Goal: Find specific fact: Find contact information

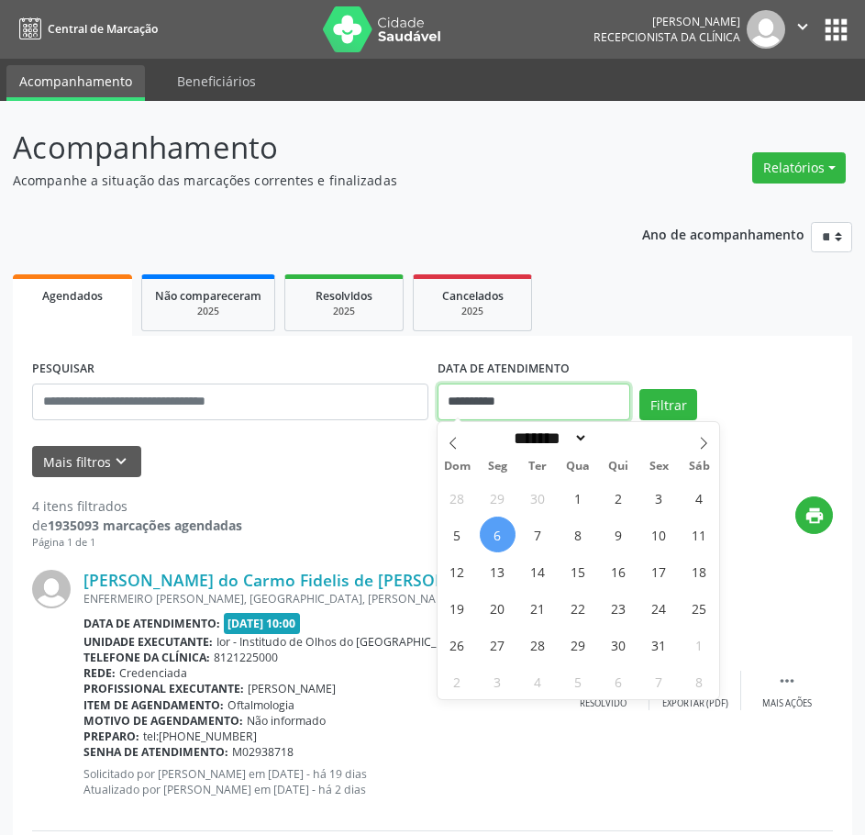
click at [476, 396] on input "**********" at bounding box center [535, 402] width 194 height 37
click at [539, 545] on span "7" at bounding box center [538, 535] width 36 height 36
type input "**********"
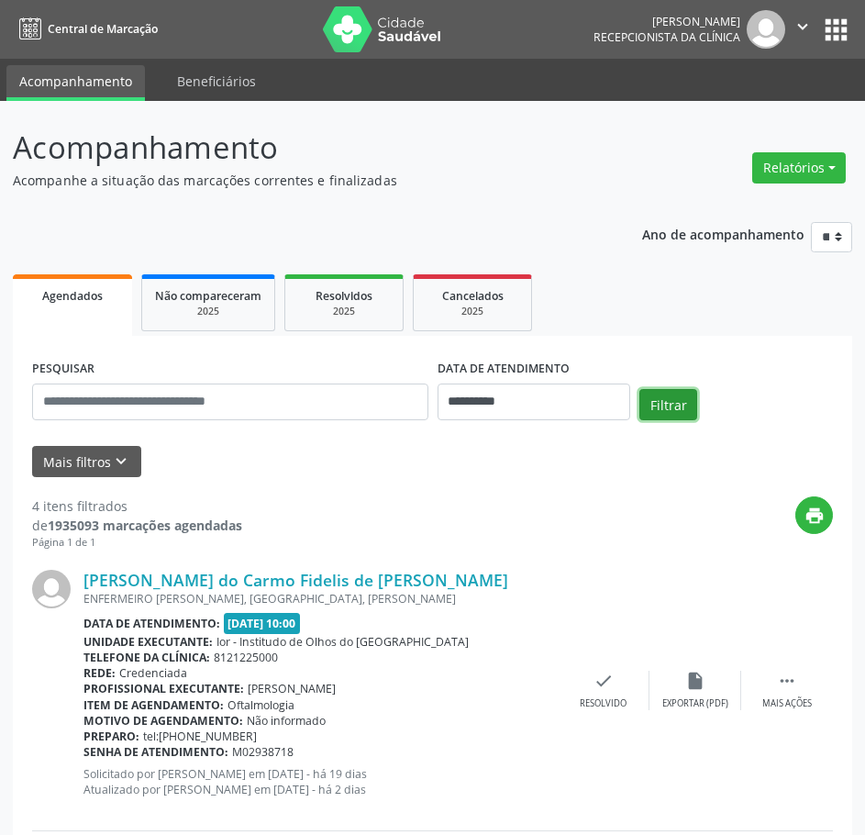
click at [659, 406] on button "Filtrar" at bounding box center [669, 404] width 58 height 31
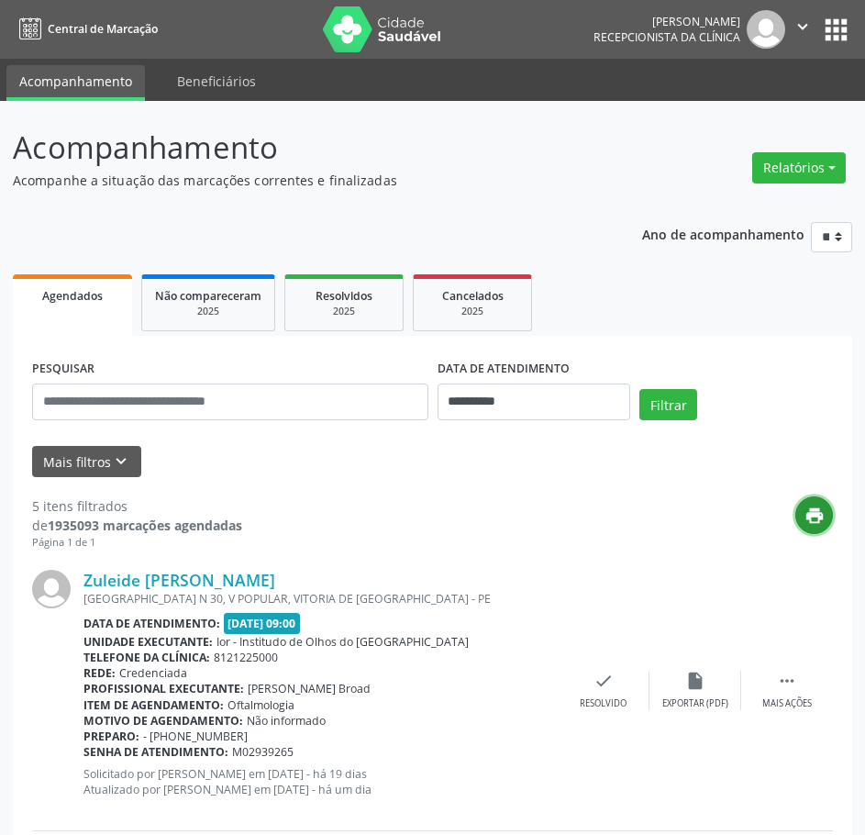
click at [815, 520] on icon "print" at bounding box center [815, 516] width 20 height 20
click at [271, 581] on link "Zuleide [PERSON_NAME]" at bounding box center [180, 580] width 192 height 20
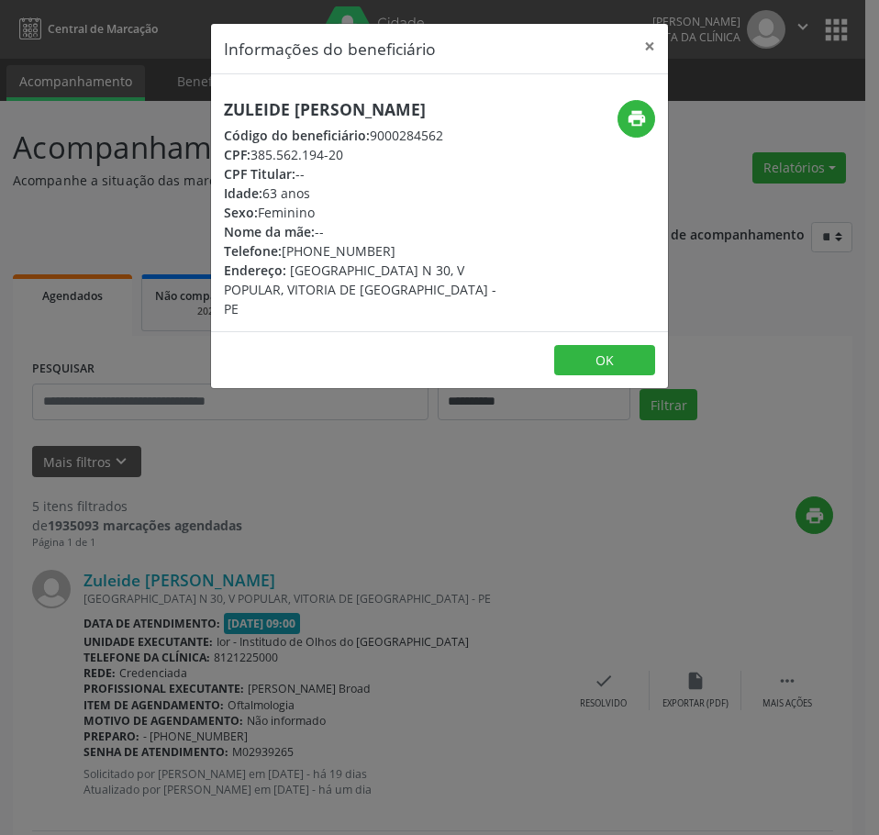
drag, startPoint x: 351, startPoint y: 173, endPoint x: 255, endPoint y: 172, distance: 95.4
click at [255, 164] on div "CPF: 385.562.194-20" at bounding box center [363, 154] width 279 height 19
copy div "385.562.194-20"
drag, startPoint x: 390, startPoint y: 270, endPoint x: 284, endPoint y: 272, distance: 106.5
click at [284, 261] on div "Telefone: [PHONE_NUMBER]" at bounding box center [363, 250] width 279 height 19
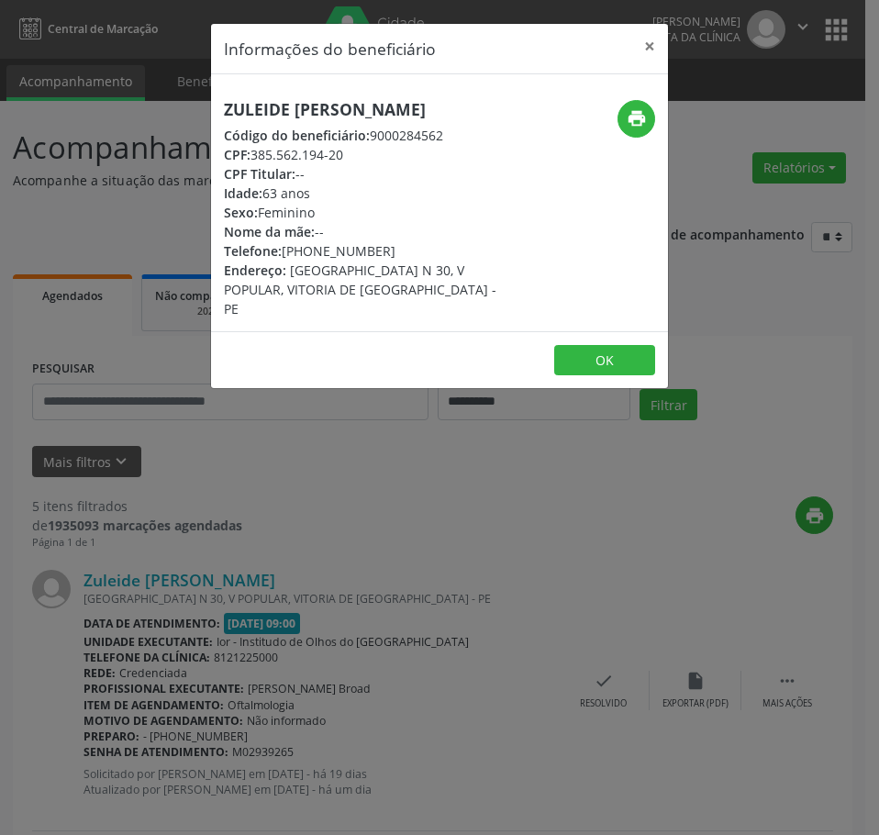
copy div "[PHONE_NUMBER]"
drag, startPoint x: 353, startPoint y: 173, endPoint x: 253, endPoint y: 174, distance: 100.0
click at [253, 164] on div "CPF: 385.562.194-20" at bounding box center [363, 154] width 279 height 19
copy div "385.562.194-20"
click at [383, 546] on div "Informações do beneficiário × Zuleide [PERSON_NAME] Código do beneficiário: 900…" at bounding box center [439, 417] width 879 height 835
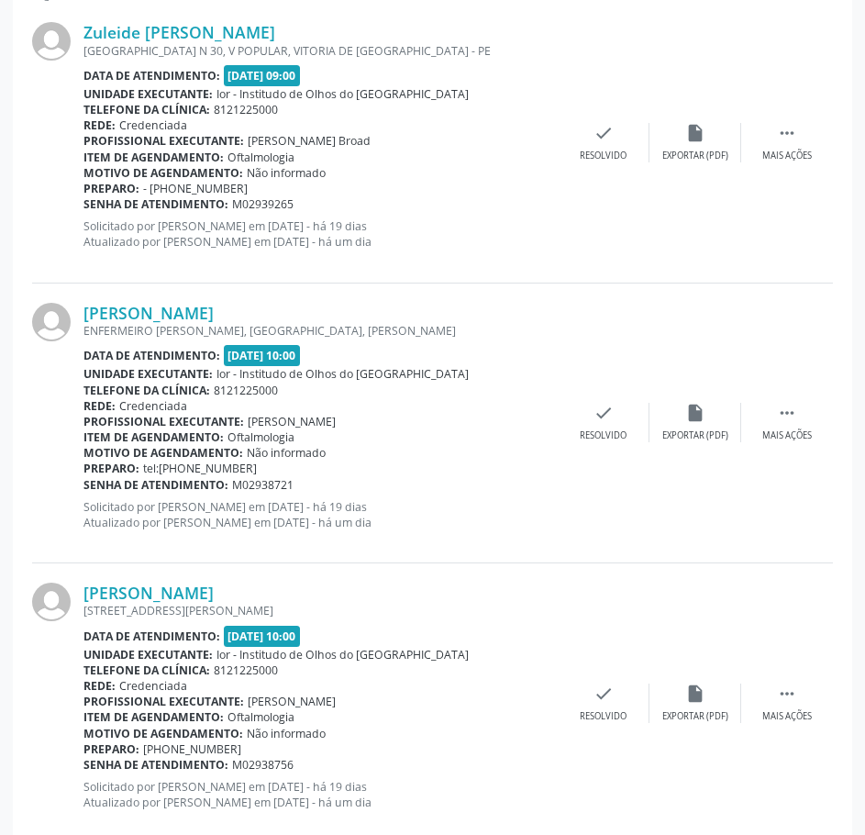
scroll to position [551, 0]
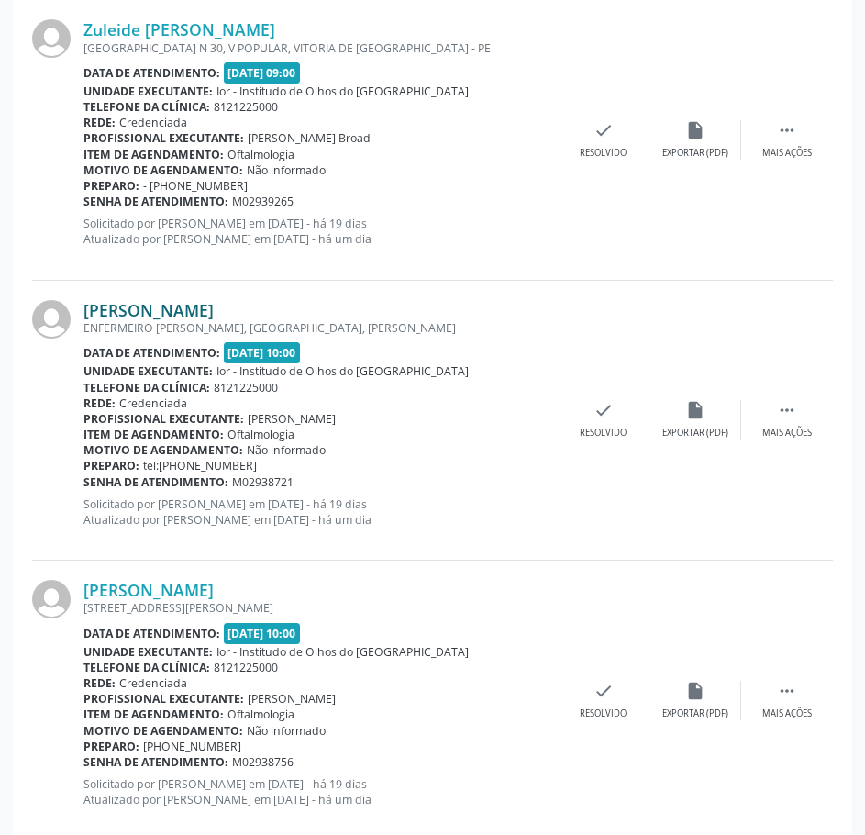
click at [214, 315] on link "[PERSON_NAME]" at bounding box center [149, 310] width 130 height 20
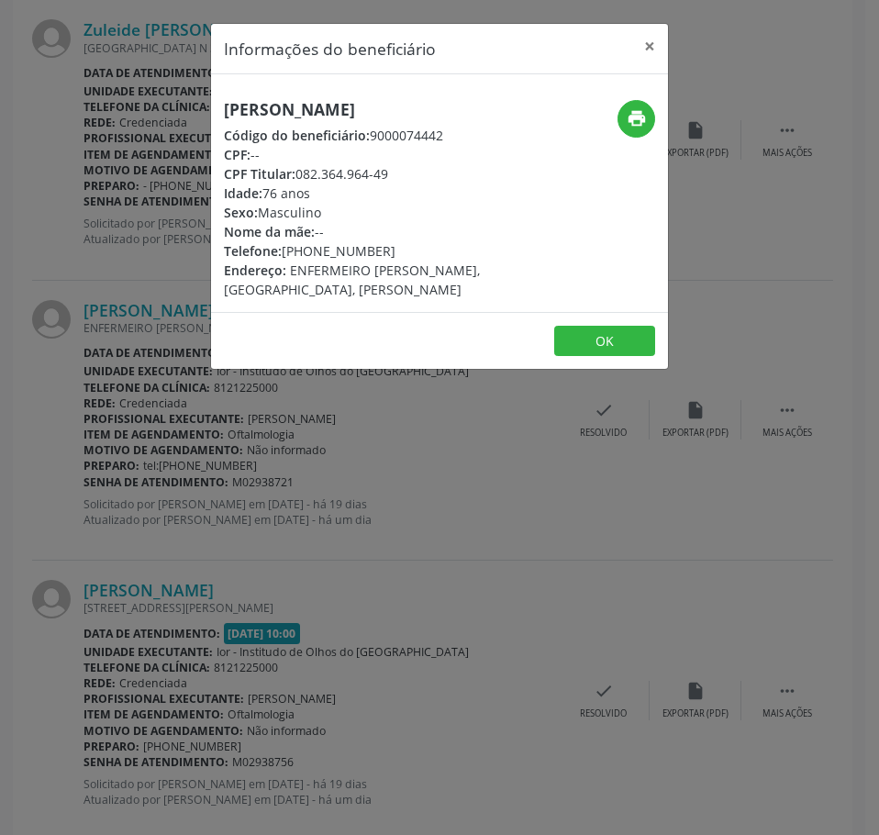
click at [346, 106] on h5 "[PERSON_NAME]" at bounding box center [363, 109] width 279 height 19
copy div "[PERSON_NAME]"
click at [640, 125] on icon "print" at bounding box center [637, 118] width 20 height 20
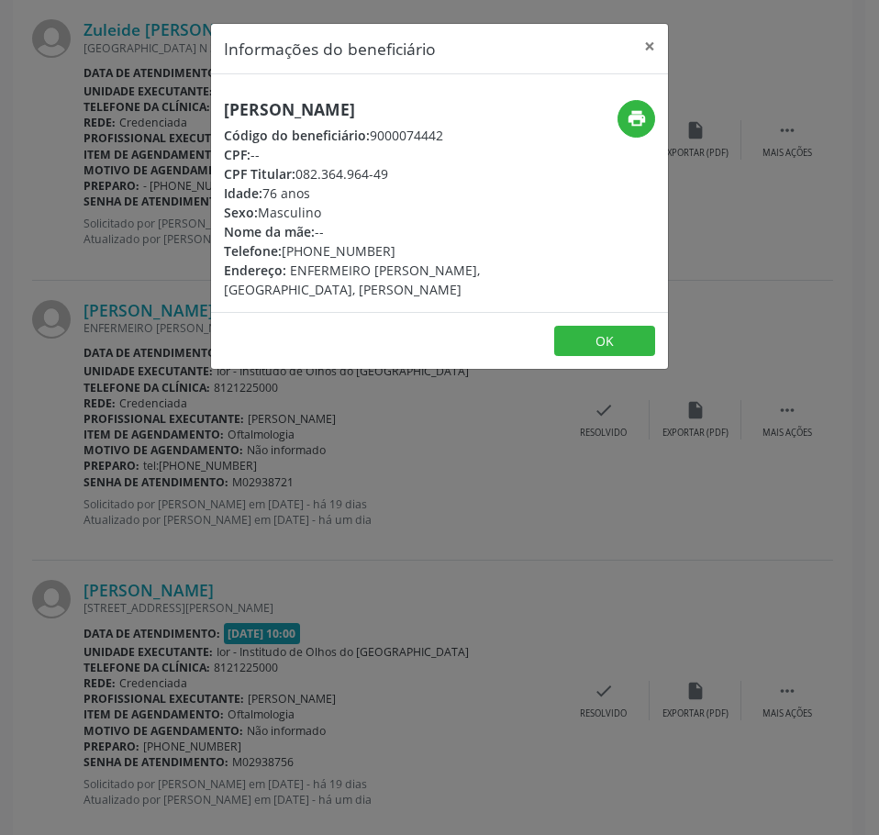
click at [411, 434] on div "Informações do beneficiário × [PERSON_NAME] Código do beneficiário: 9000074442 …" at bounding box center [439, 417] width 879 height 835
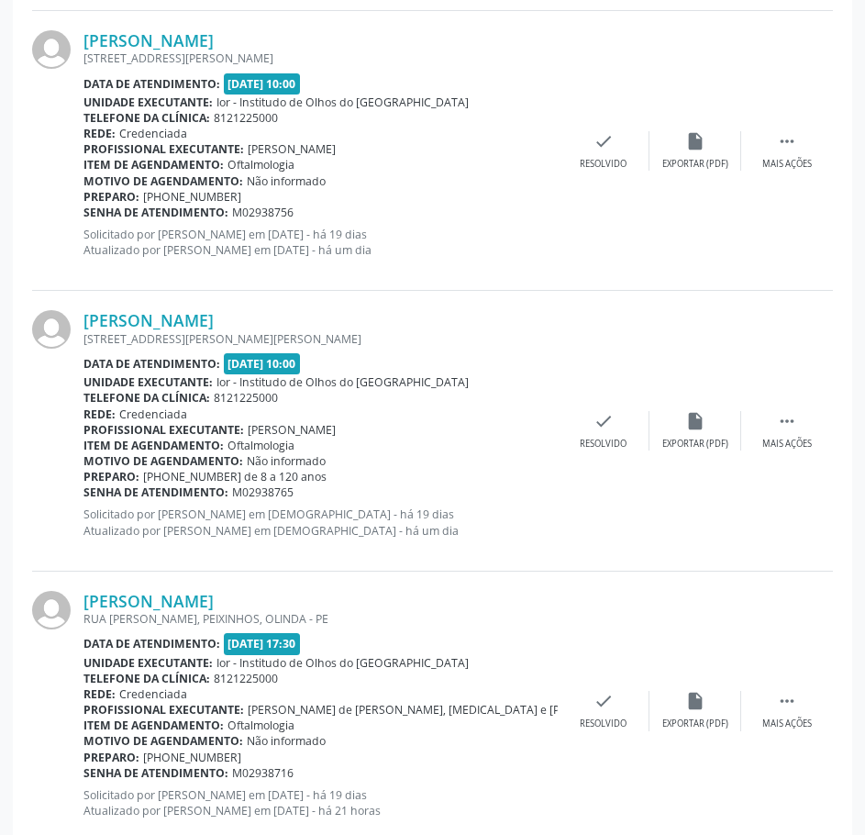
scroll to position [1101, 0]
click at [156, 46] on link "[PERSON_NAME]" at bounding box center [149, 39] width 130 height 20
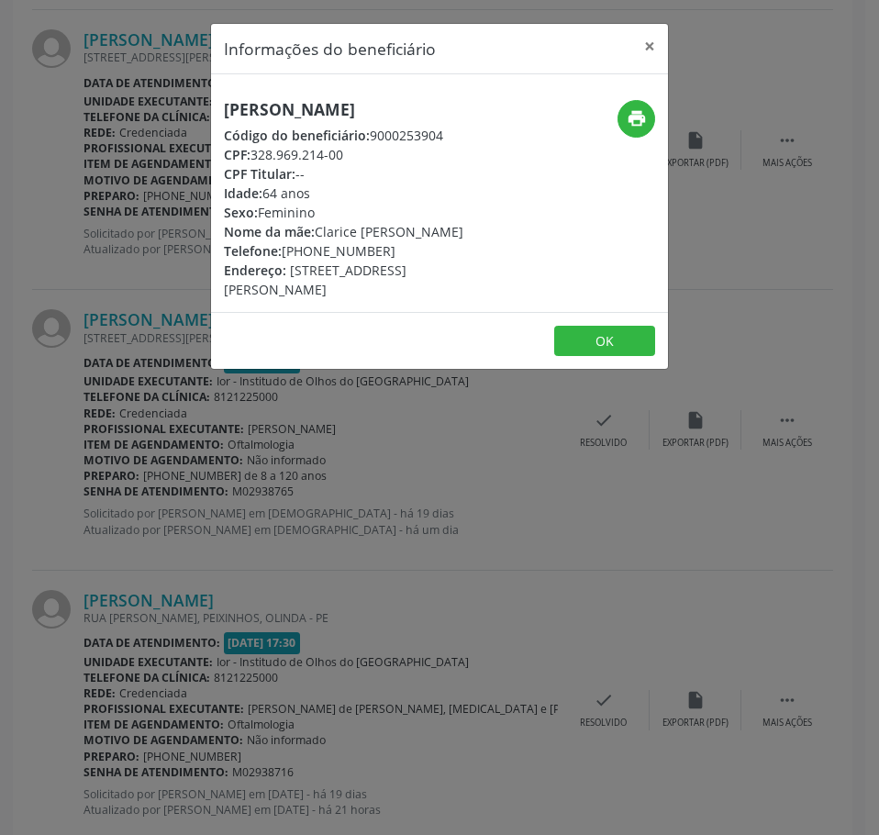
drag, startPoint x: 350, startPoint y: 154, endPoint x: 251, endPoint y: 155, distance: 99.1
click at [251, 155] on div "CPF: 328.969.214-00" at bounding box center [363, 154] width 279 height 19
copy div "328.969.214-00"
drag, startPoint x: 385, startPoint y: 251, endPoint x: 285, endPoint y: 249, distance: 99.1
click at [285, 249] on div "Telefone: [PHONE_NUMBER]" at bounding box center [363, 250] width 279 height 19
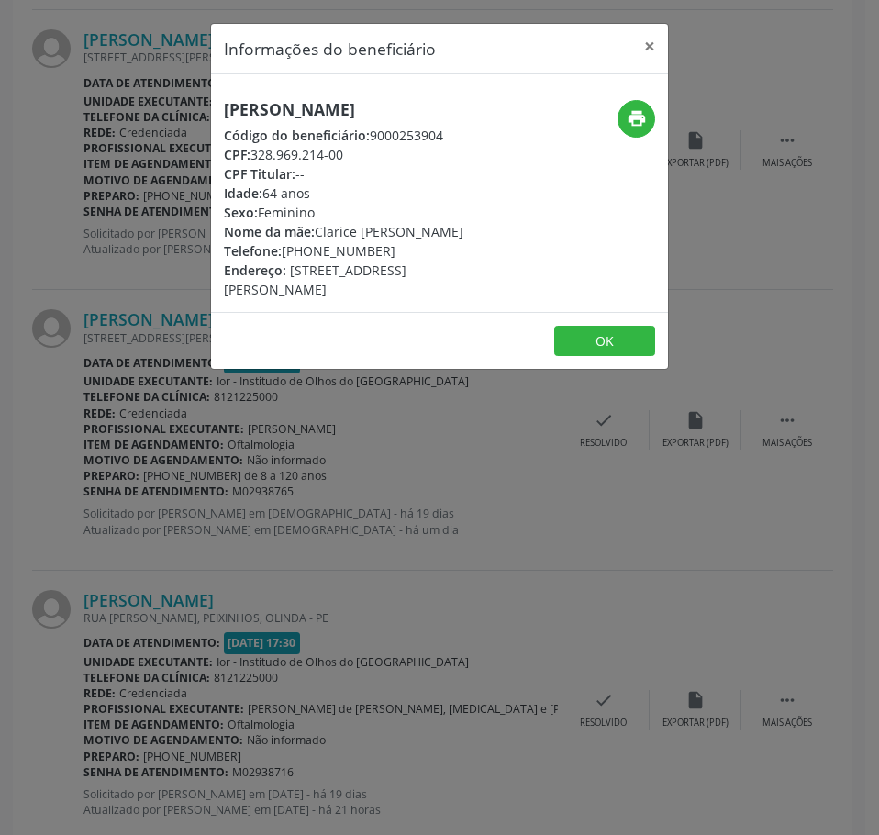
copy div "[PHONE_NUMBER]"
click at [428, 546] on div "Informações do beneficiário × [PERSON_NAME] Código do beneficiário: 9000253904 …" at bounding box center [439, 417] width 879 height 835
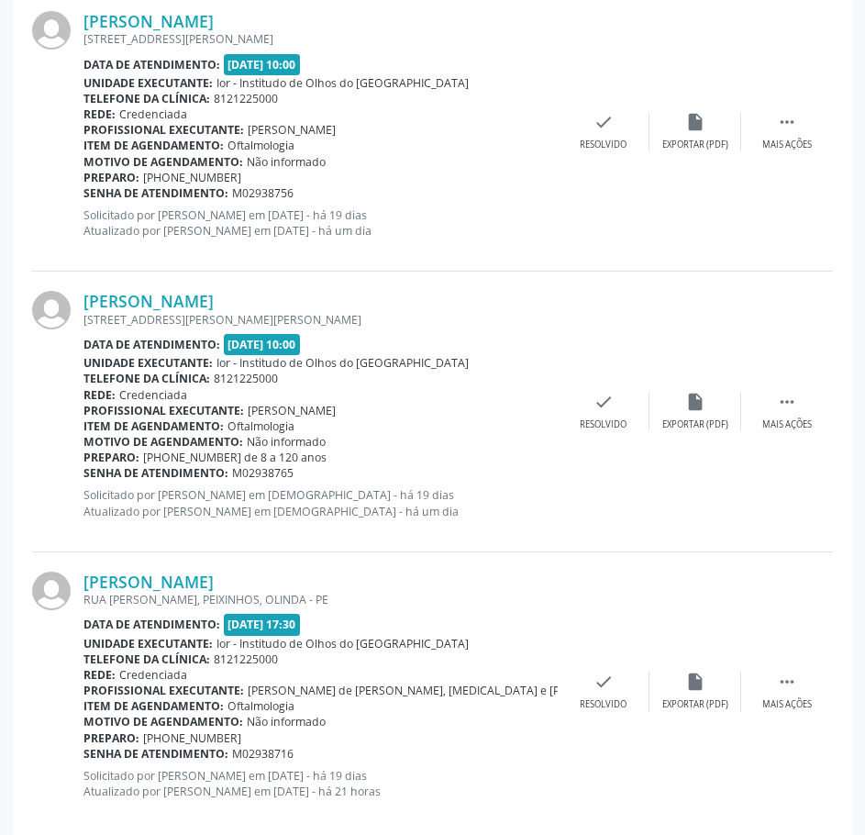
scroll to position [1148, 0]
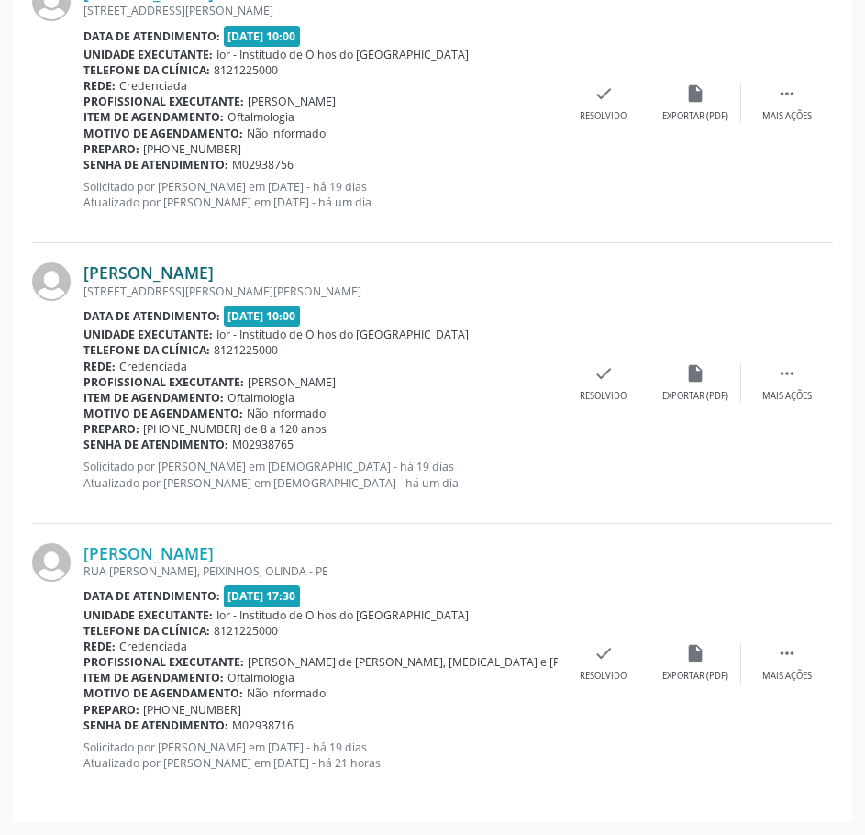
click at [206, 278] on link "[PERSON_NAME]" at bounding box center [149, 272] width 130 height 20
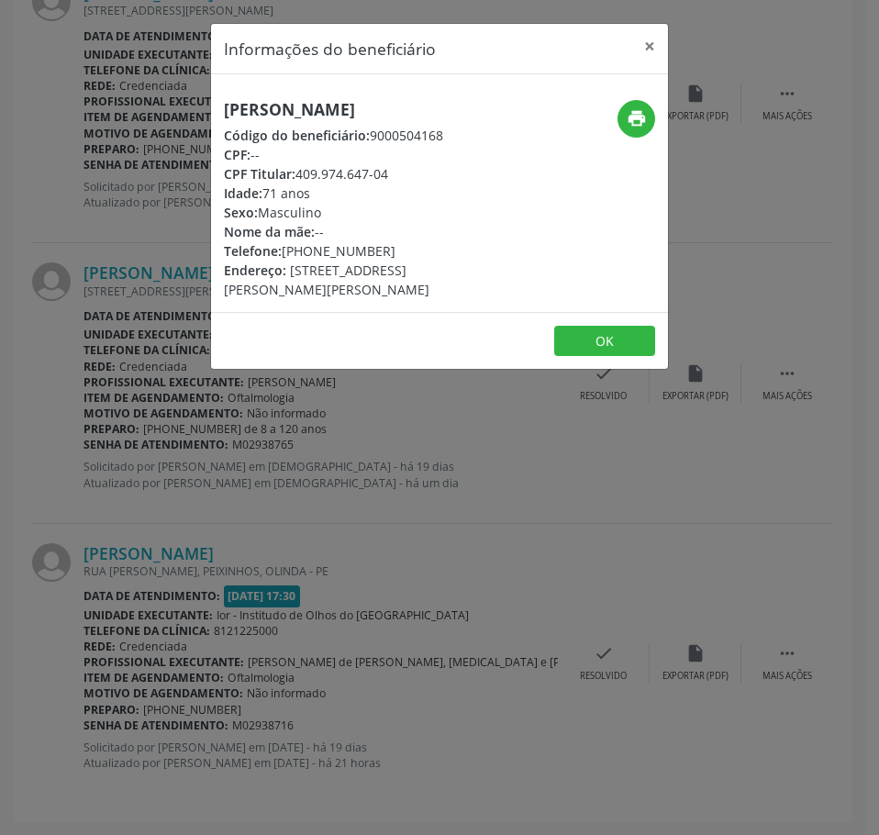
click at [338, 113] on h5 "[PERSON_NAME]" at bounding box center [363, 109] width 279 height 19
copy div "[PERSON_NAME]"
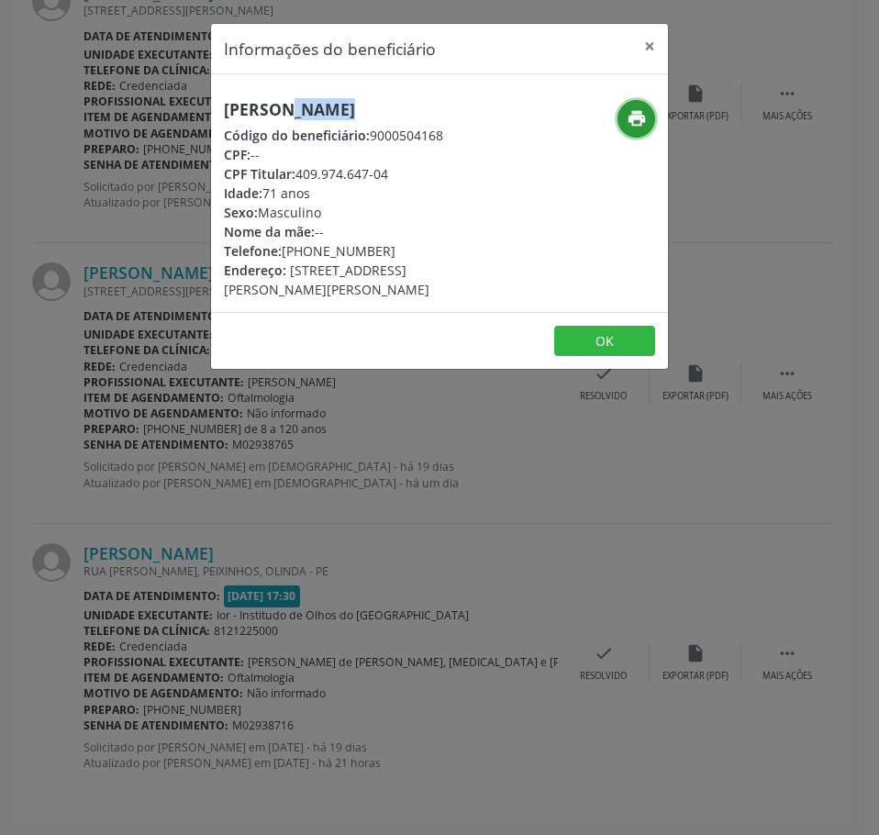
click at [642, 122] on icon "print" at bounding box center [637, 118] width 20 height 20
drag, startPoint x: 382, startPoint y: 247, endPoint x: 280, endPoint y: 249, distance: 101.9
click at [280, 249] on div "Telefone: [PHONE_NUMBER]" at bounding box center [363, 250] width 279 height 19
copy div "[PHONE_NUMBER]"
drag, startPoint x: 539, startPoint y: 571, endPoint x: 530, endPoint y: 562, distance: 13.0
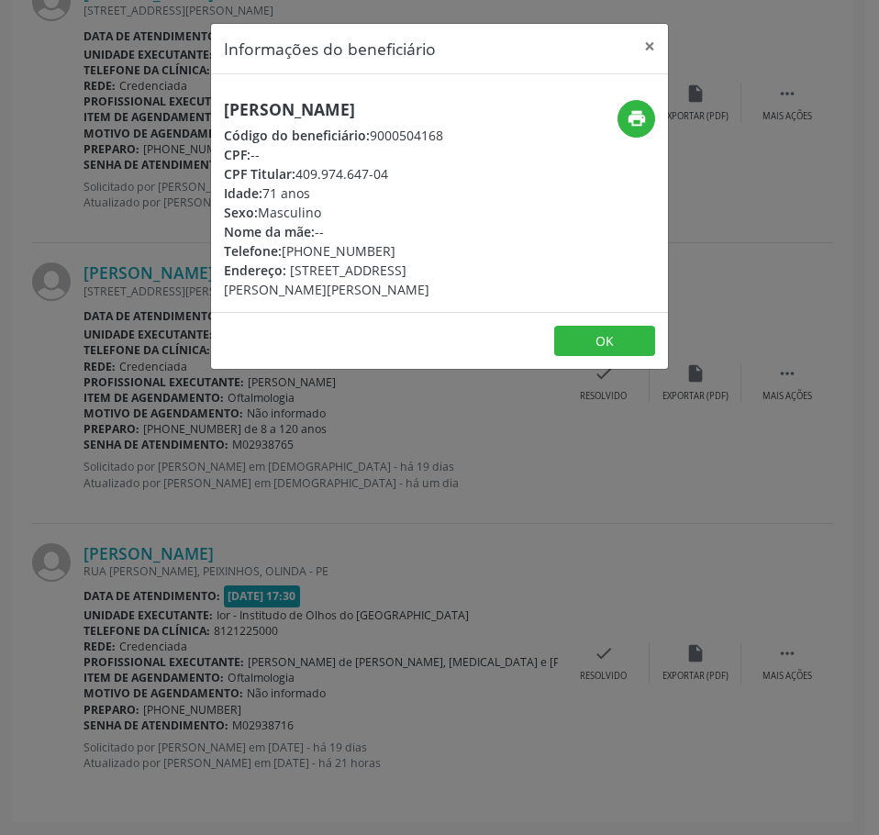
click at [533, 566] on div "Informações do beneficiário × [PERSON_NAME] Código do beneficiário: 9000504168 …" at bounding box center [439, 417] width 879 height 835
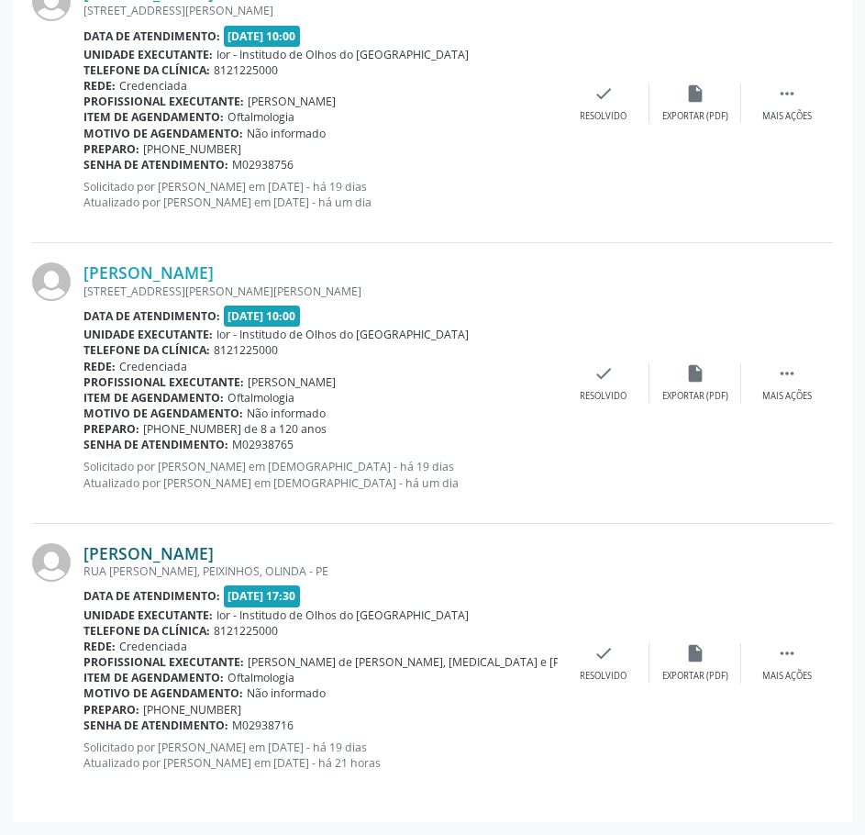
click at [190, 555] on link "[PERSON_NAME]" at bounding box center [149, 553] width 130 height 20
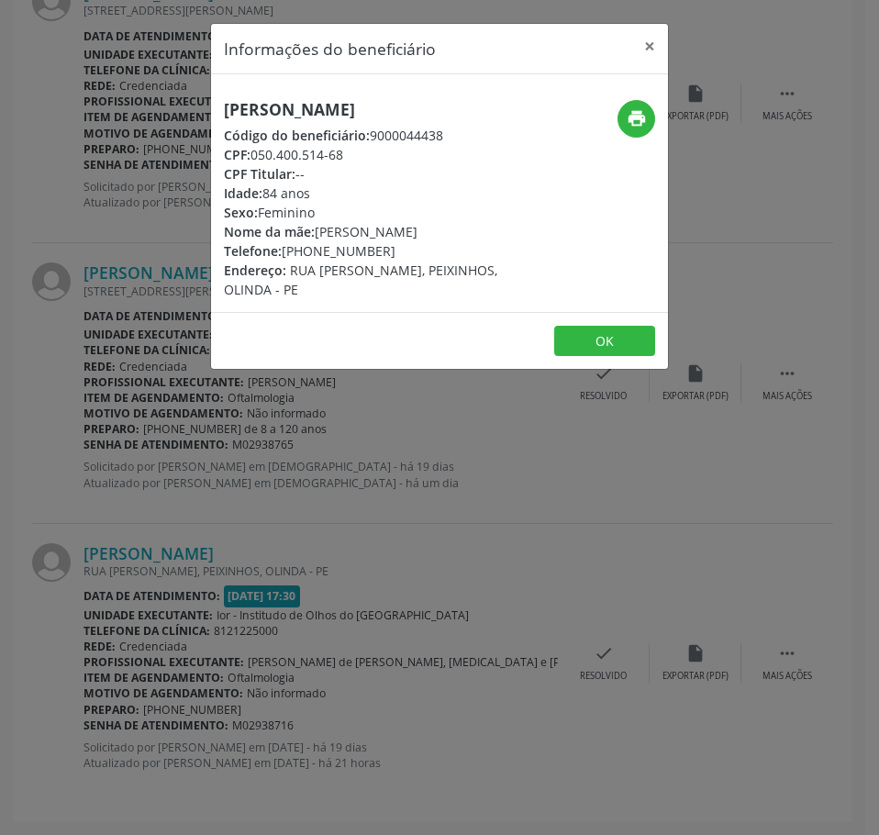
drag, startPoint x: 348, startPoint y: 157, endPoint x: 251, endPoint y: 156, distance: 97.3
click at [251, 156] on div "CPF: 050.400.514-68" at bounding box center [363, 154] width 279 height 19
copy div "050.400.514-68"
drag, startPoint x: 385, startPoint y: 250, endPoint x: 352, endPoint y: 254, distance: 33.4
click at [354, 259] on div "Telefone: [PHONE_NUMBER]" at bounding box center [363, 250] width 279 height 19
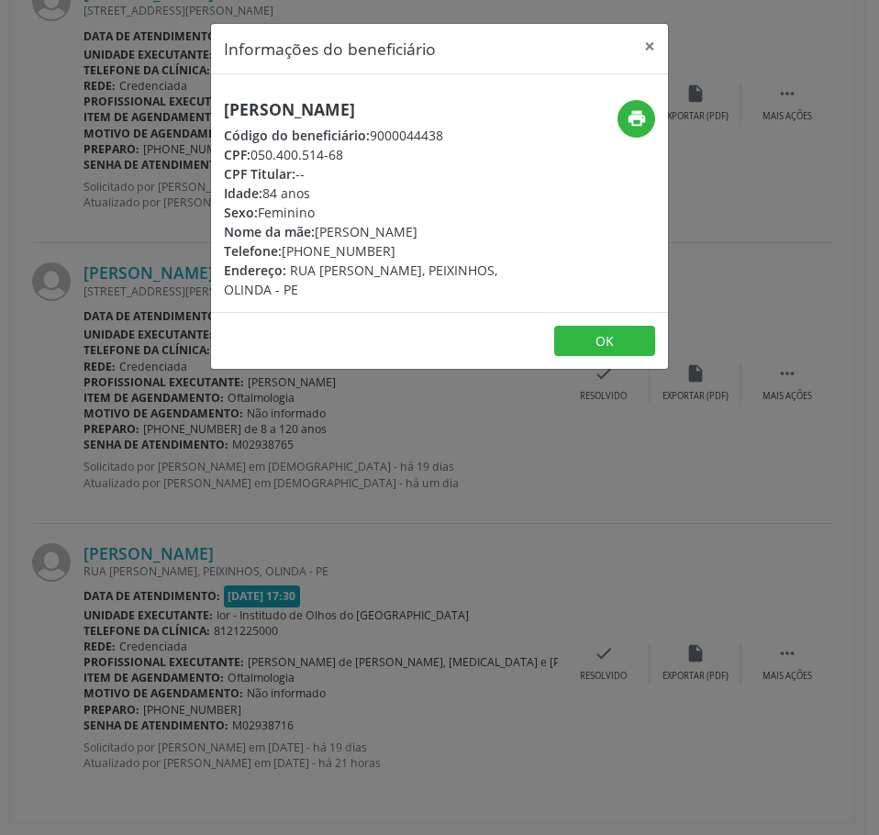
click at [359, 253] on div "Telefone: [PHONE_NUMBER]" at bounding box center [363, 250] width 279 height 19
click at [398, 253] on div "Telefone: [PHONE_NUMBER]" at bounding box center [363, 250] width 279 height 19
drag, startPoint x: 385, startPoint y: 254, endPoint x: 283, endPoint y: 258, distance: 101.9
click at [283, 258] on div "Telefone: [PHONE_NUMBER]" at bounding box center [363, 250] width 279 height 19
copy div "[PHONE_NUMBER]"
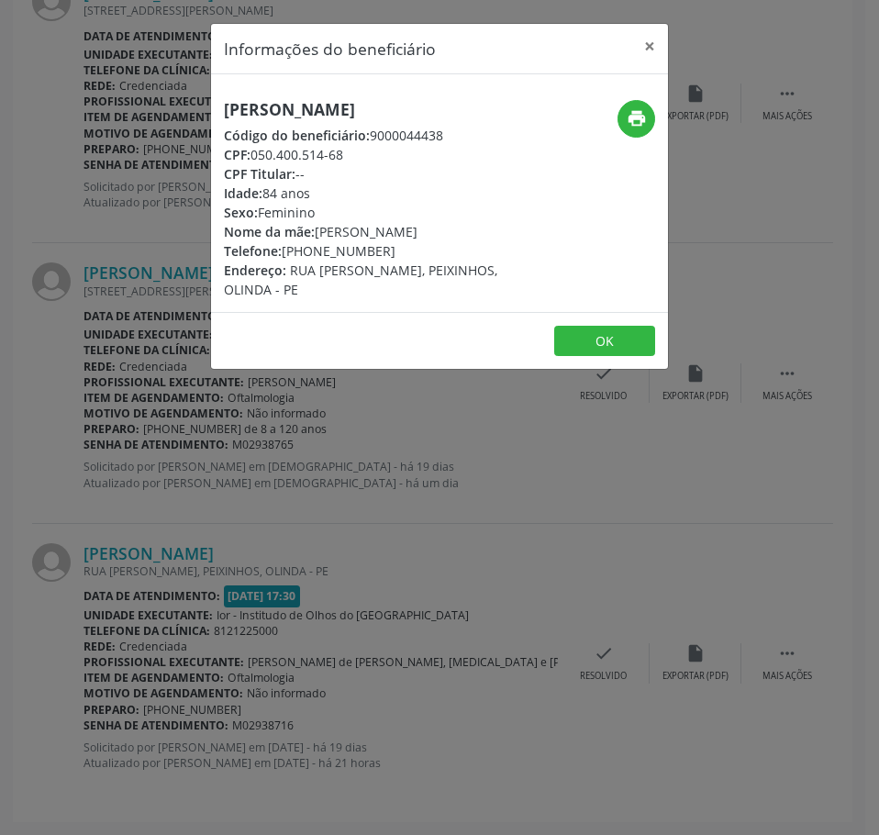
drag, startPoint x: 241, startPoint y: 547, endPoint x: 235, endPoint y: 540, distance: 9.8
click at [238, 546] on div "Informações do beneficiário × [PERSON_NAME] Código do beneficiário: 9000044438 …" at bounding box center [439, 417] width 879 height 835
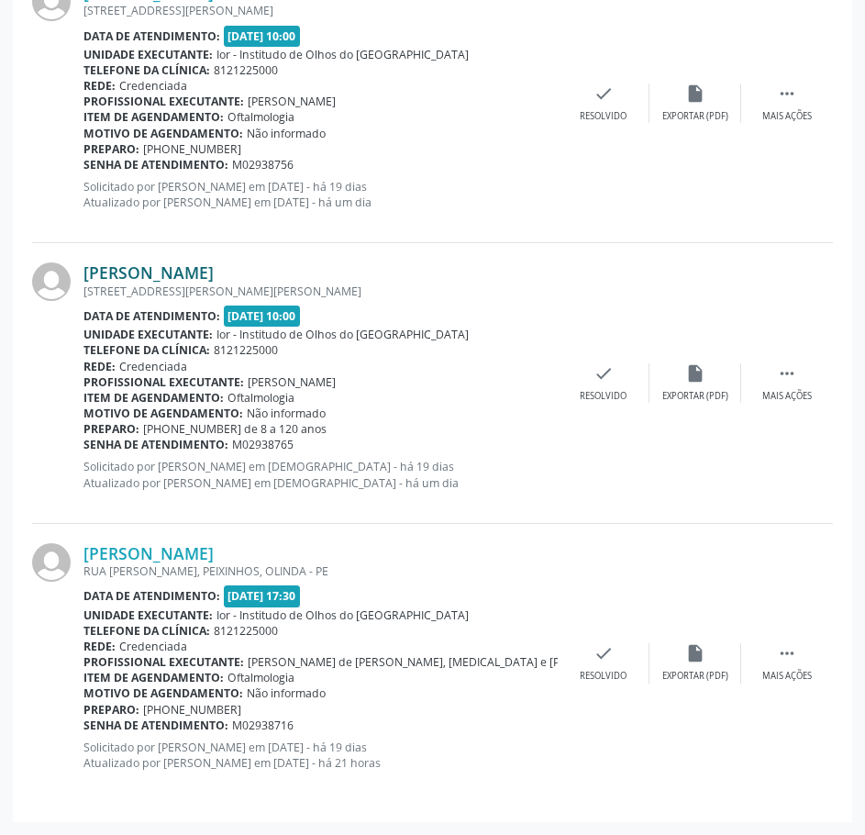
click at [214, 275] on link "[PERSON_NAME]" at bounding box center [149, 272] width 130 height 20
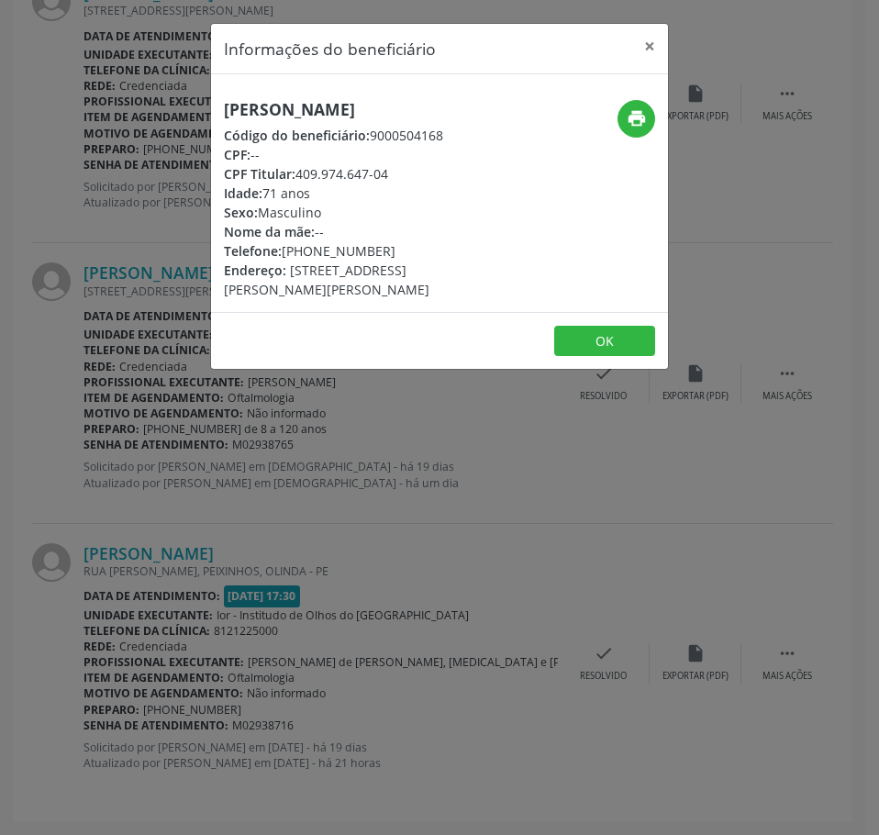
click at [355, 115] on h5 "[PERSON_NAME]" at bounding box center [363, 109] width 279 height 19
click at [354, 568] on div "Informações do beneficiário × [PERSON_NAME] Código do beneficiário: 9000504168 …" at bounding box center [439, 417] width 879 height 835
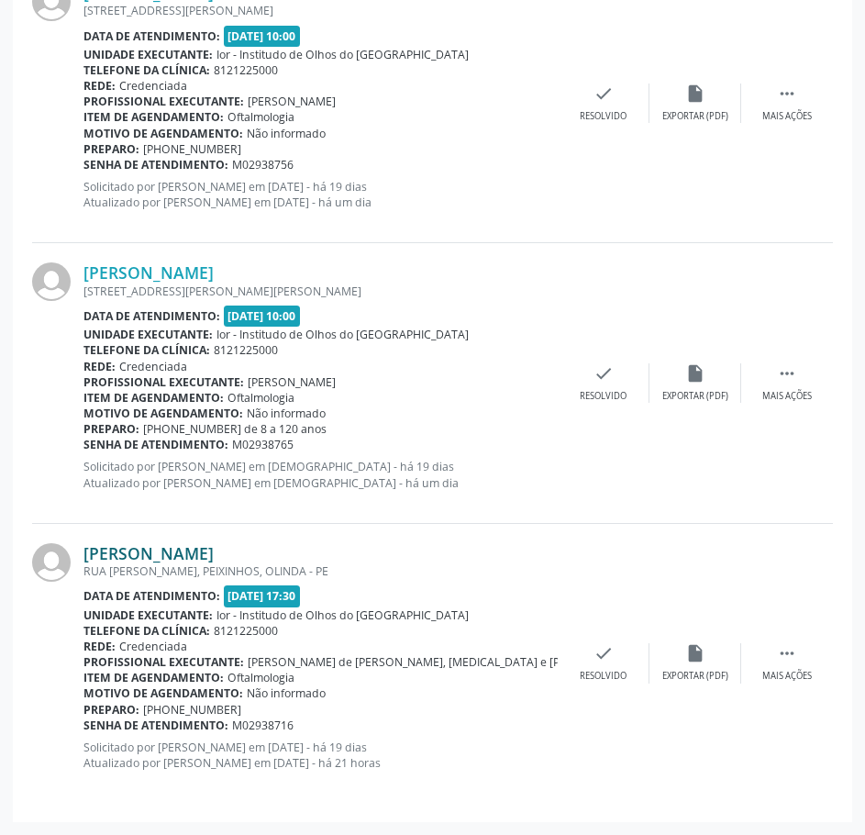
click at [214, 551] on link "[PERSON_NAME]" at bounding box center [149, 553] width 130 height 20
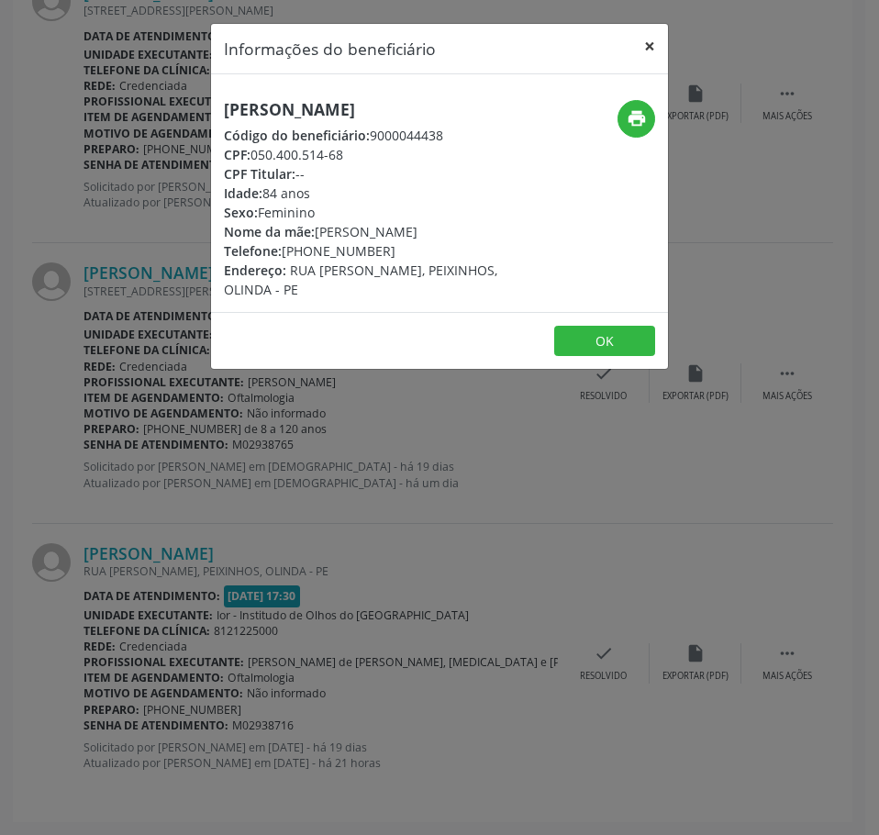
click at [648, 43] on button "×" at bounding box center [649, 46] width 37 height 45
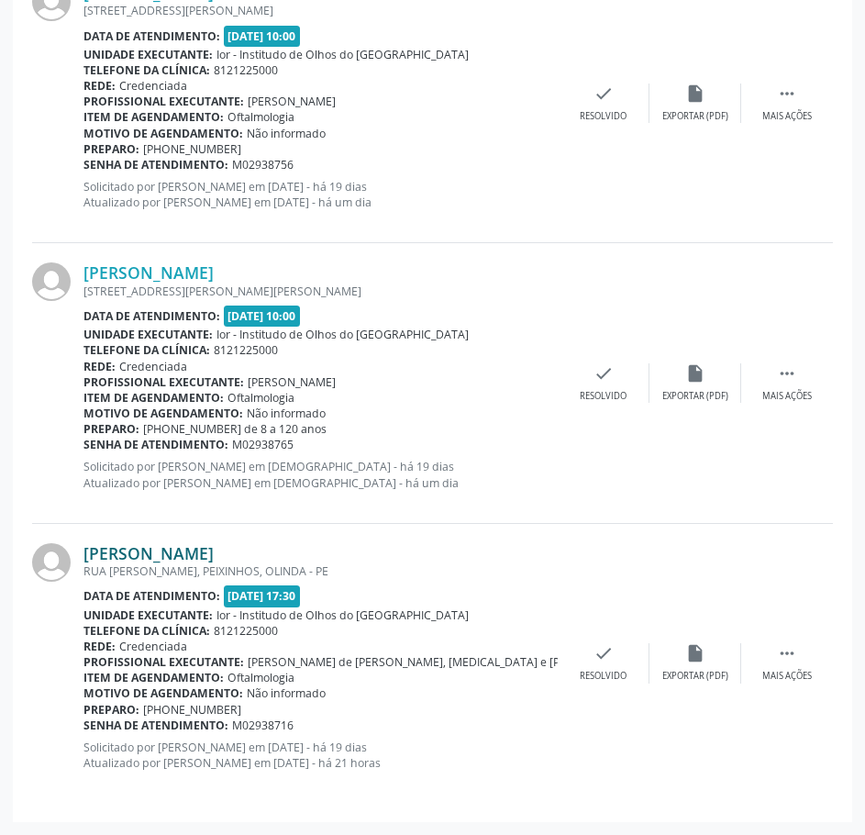
click at [214, 552] on link "[PERSON_NAME]" at bounding box center [149, 553] width 130 height 20
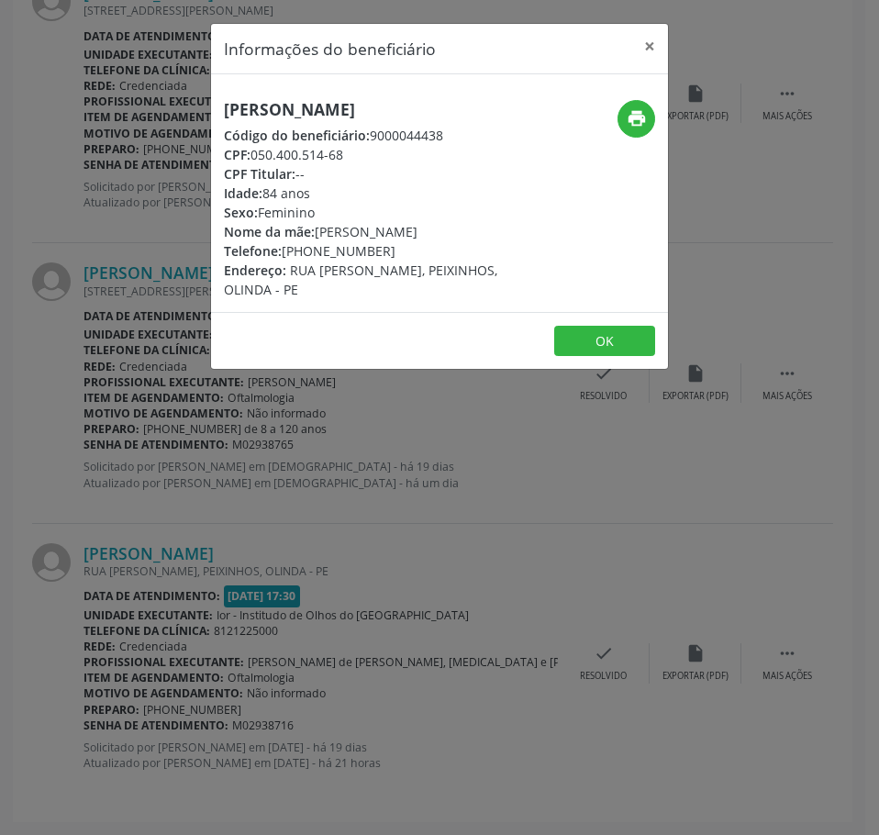
click at [835, 480] on div "Informações do beneficiário × [PERSON_NAME] Código do beneficiário: 9000044438 …" at bounding box center [439, 417] width 879 height 835
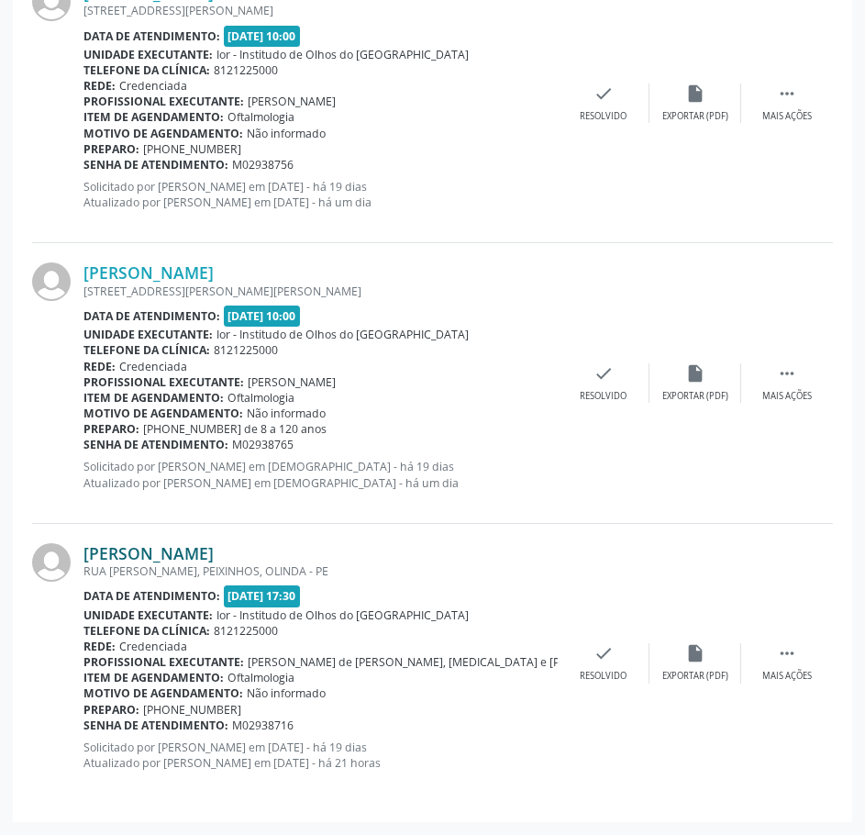
click at [214, 559] on link "[PERSON_NAME]" at bounding box center [149, 553] width 130 height 20
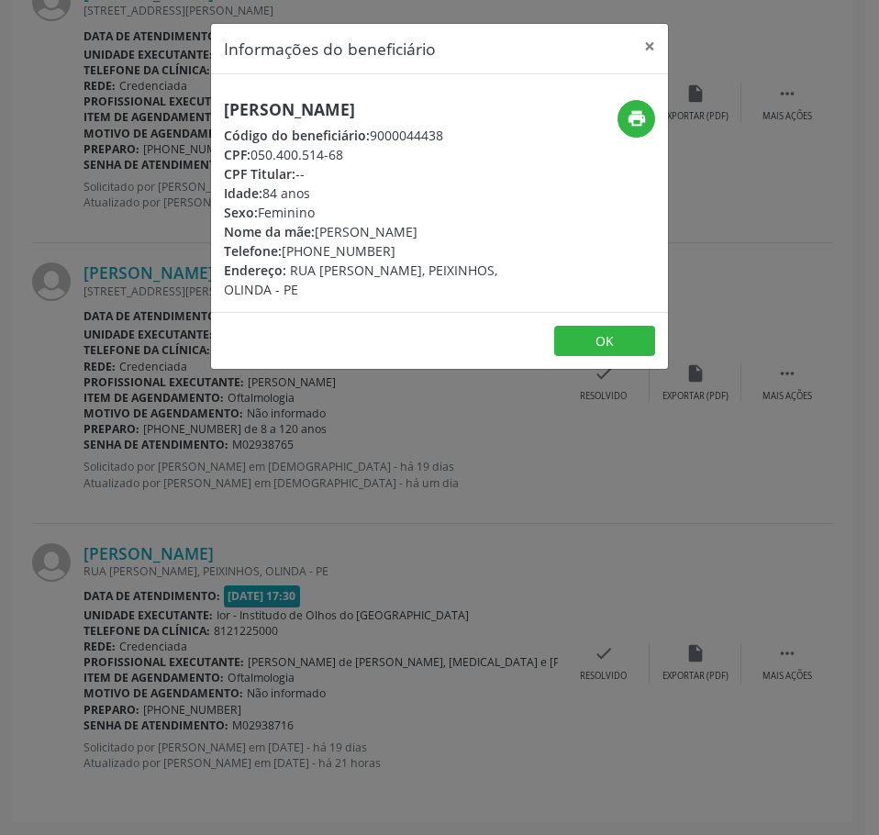
drag, startPoint x: 389, startPoint y: 253, endPoint x: 284, endPoint y: 252, distance: 104.6
click at [284, 252] on div "Telefone: [PHONE_NUMBER]" at bounding box center [363, 250] width 279 height 19
drag, startPoint x: 400, startPoint y: 522, endPoint x: 406, endPoint y: 531, distance: 10.7
click at [406, 531] on div "Informações do beneficiário × [PERSON_NAME] Código do beneficiário: 9000044438 …" at bounding box center [439, 417] width 879 height 835
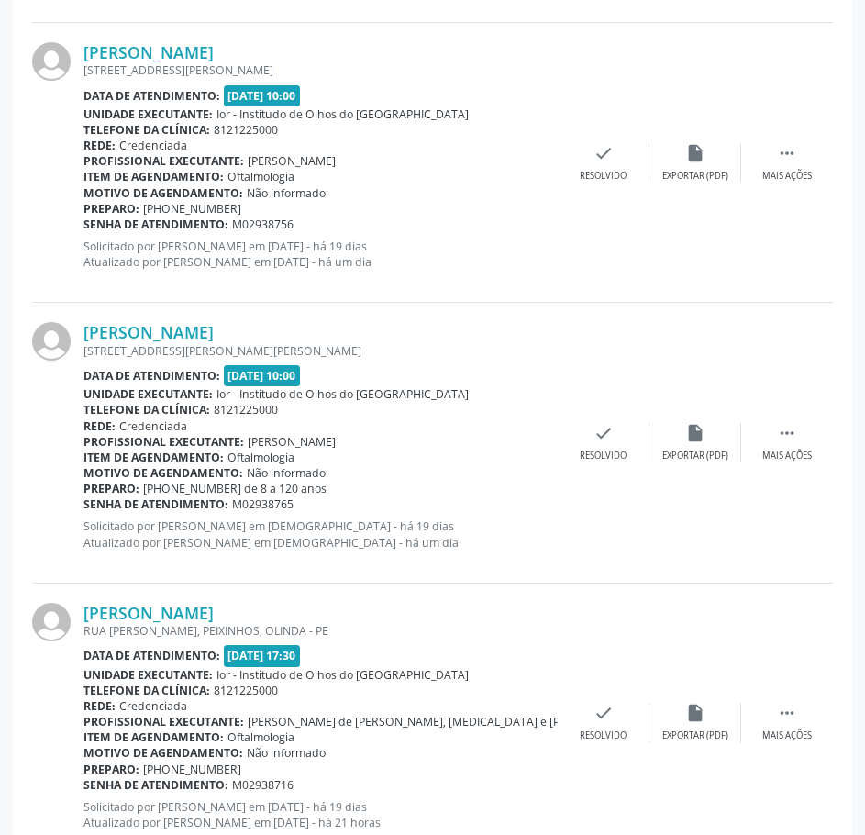
scroll to position [1056, 0]
